Goal: Navigation & Orientation: Understand site structure

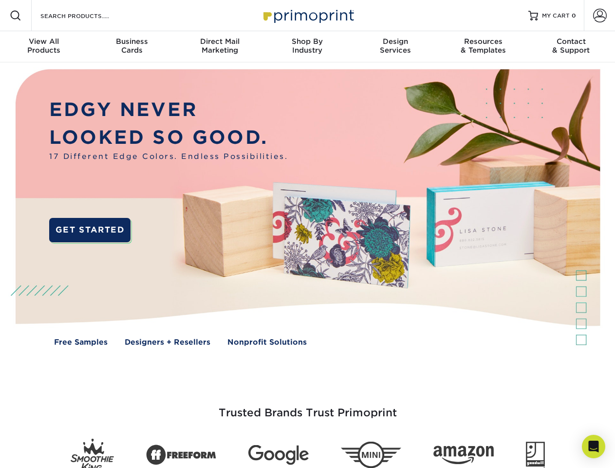
click at [307, 234] on img at bounding box center [307, 214] width 609 height 304
click at [16, 16] on span at bounding box center [16, 16] width 12 height 12
click at [600, 16] on span at bounding box center [600, 16] width 14 height 14
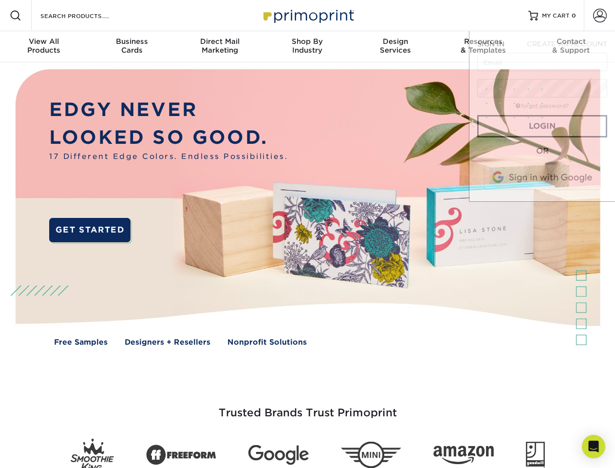
click at [44, 47] on div "View All Products" at bounding box center [44, 46] width 88 height 18
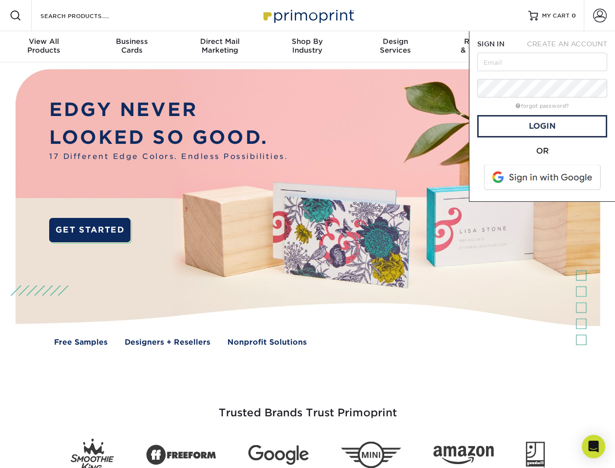
click at [132, 47] on div "Business Cards" at bounding box center [132, 46] width 88 height 18
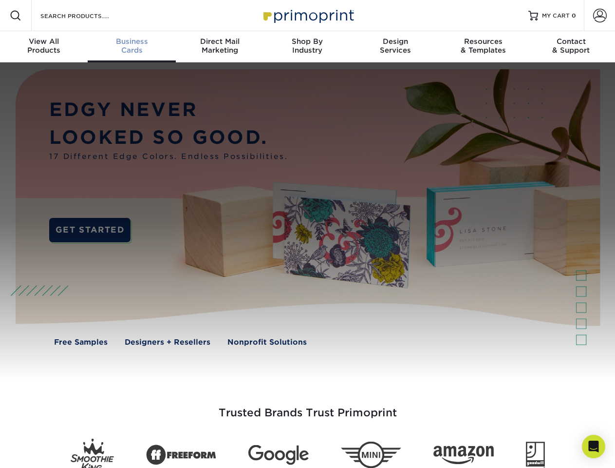
click at [220, 47] on div "Direct Mail Marketing" at bounding box center [220, 46] width 88 height 18
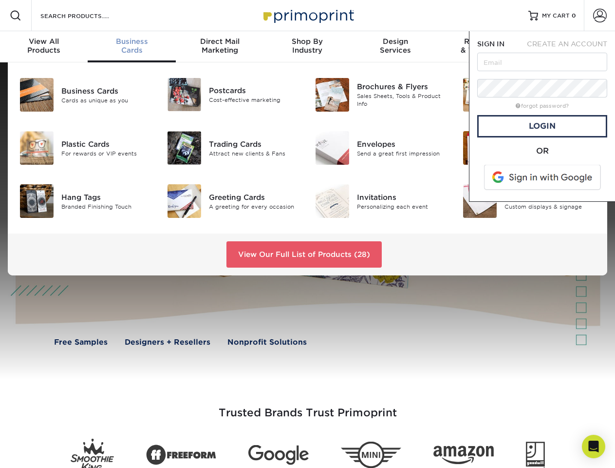
click at [307, 47] on div "Shop By Industry" at bounding box center [308, 46] width 88 height 18
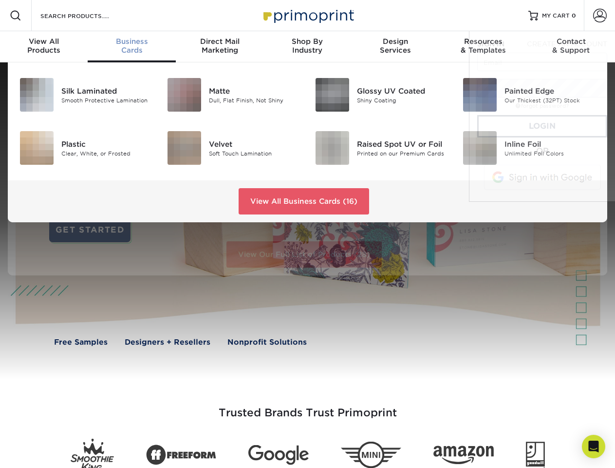
click at [396, 47] on div "Design Services" at bounding box center [396, 46] width 88 height 18
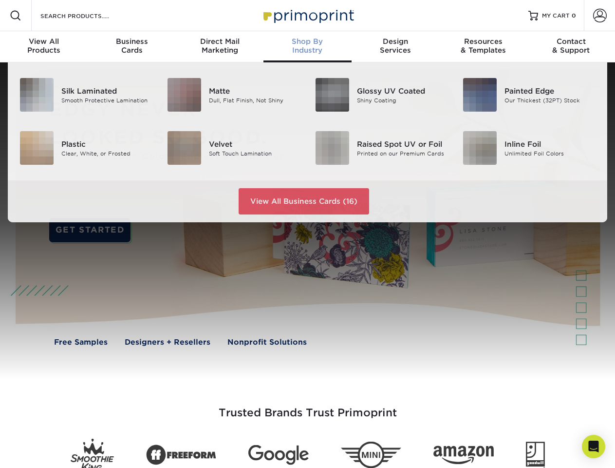
click at [483, 47] on span "SIGN IN" at bounding box center [490, 44] width 27 height 8
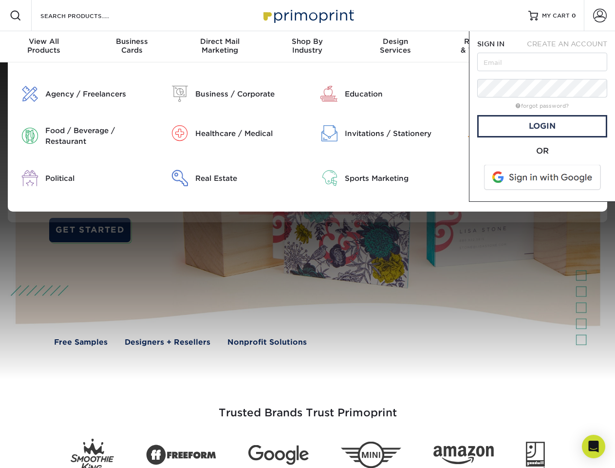
click at [571, 47] on div "Contact & Support" at bounding box center [572, 46] width 88 height 18
